Goal: Check status

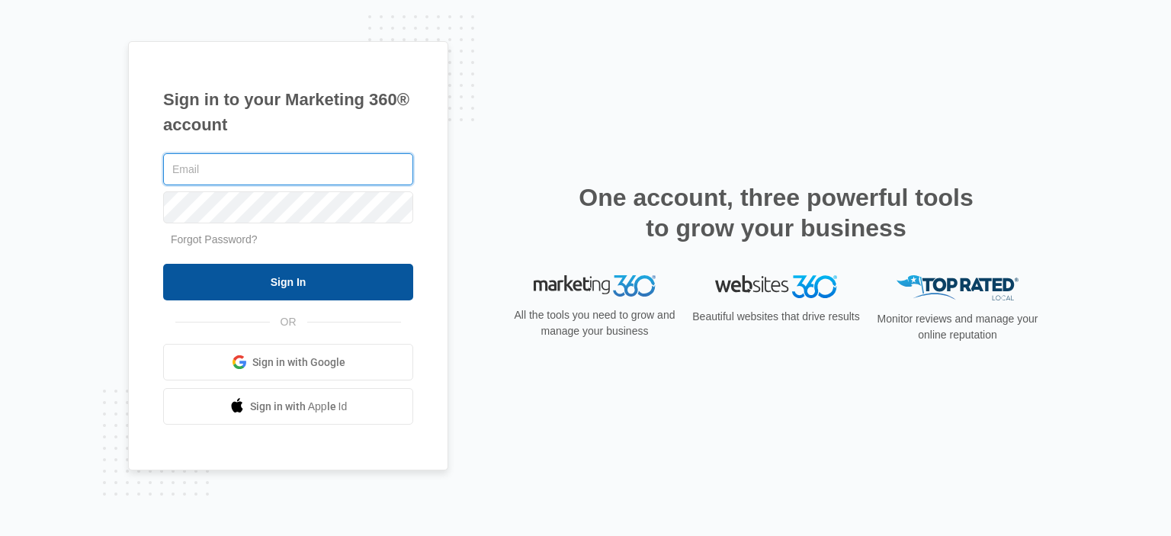
type input "[EMAIL_ADDRESS][PERSON_NAME][DOMAIN_NAME]"
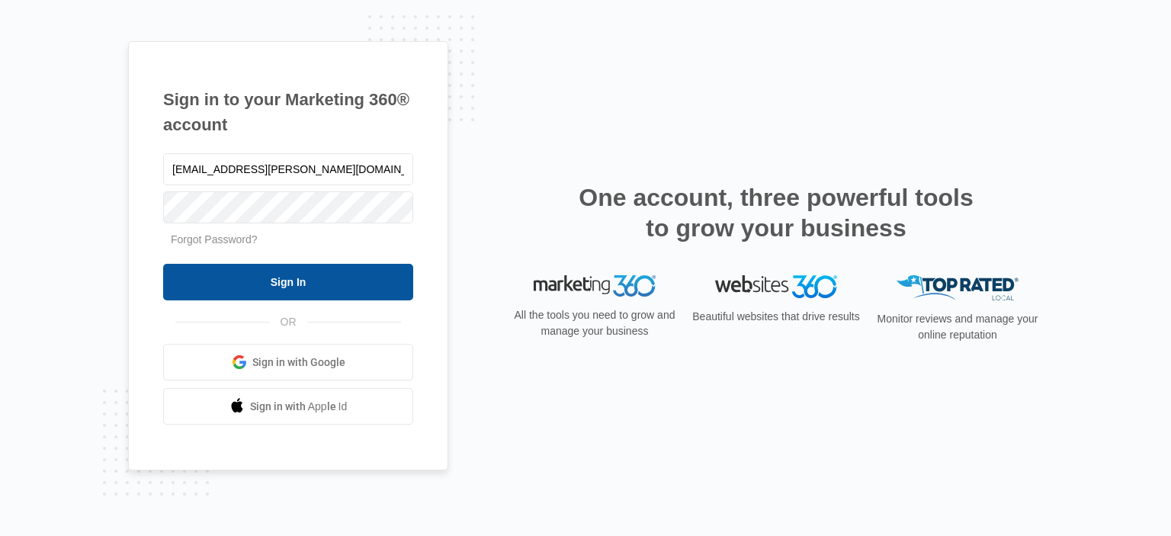
click at [247, 295] on input "Sign In" at bounding box center [288, 282] width 250 height 37
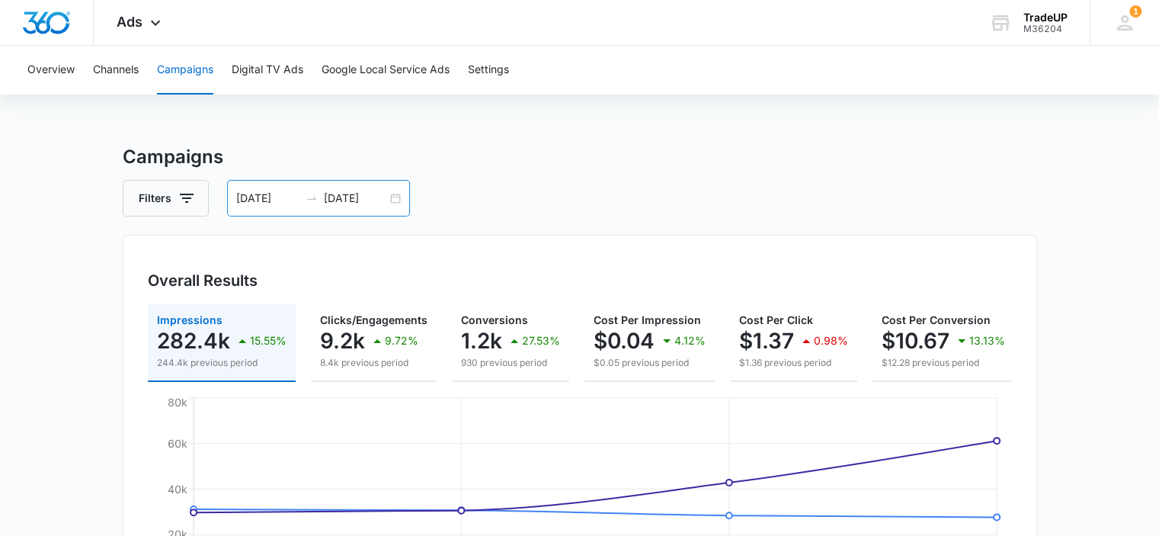
click at [392, 198] on div "[DATE] [DATE]" at bounding box center [318, 198] width 183 height 37
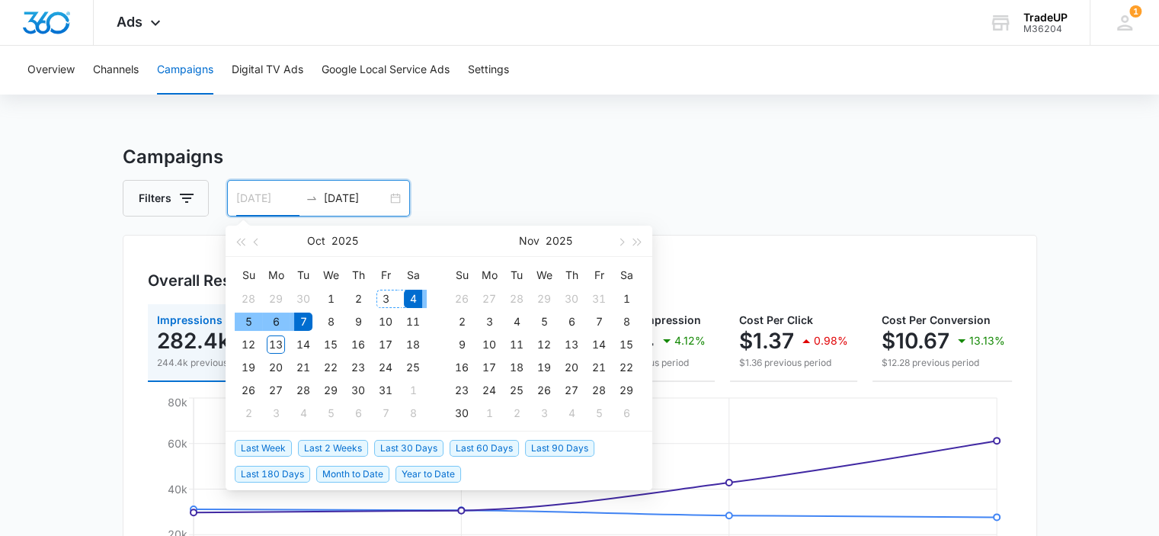
type input "[DATE]"
click at [415, 290] on div "4" at bounding box center [413, 299] width 18 height 18
type input "[DATE]"
click at [385, 325] on div "10" at bounding box center [386, 322] width 18 height 18
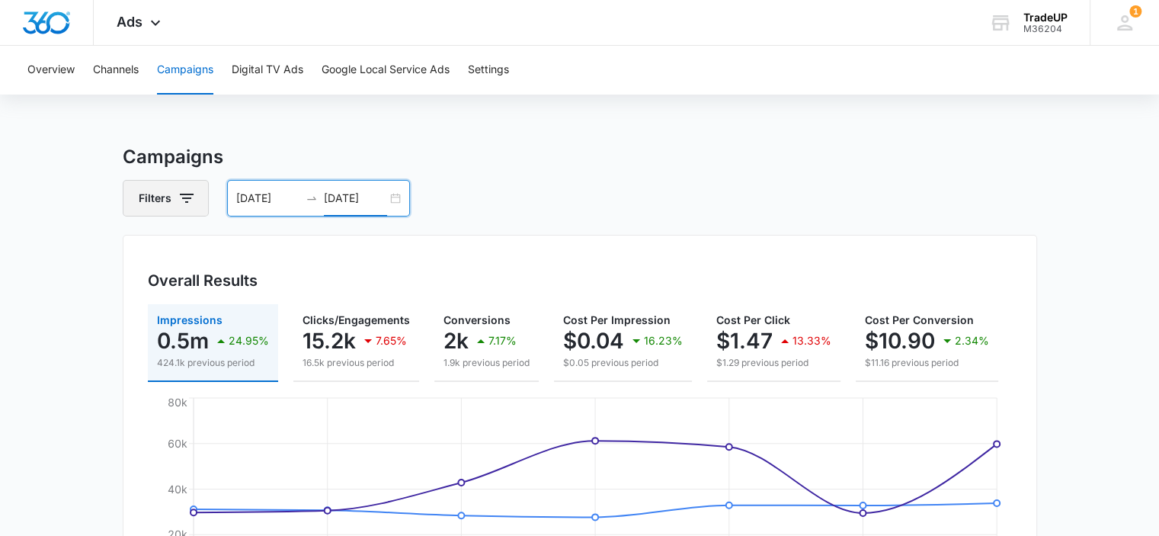
click at [180, 197] on icon "button" at bounding box center [187, 198] width 18 height 18
drag, startPoint x: 806, startPoint y: 343, endPoint x: 756, endPoint y: 236, distance: 118.0
click at [756, 236] on div "Overall Results Impressions 0.5m 24.95% 424.1k previous period Clicks/Engagemen…" at bounding box center [580, 441] width 915 height 413
